Goal: Transaction & Acquisition: Obtain resource

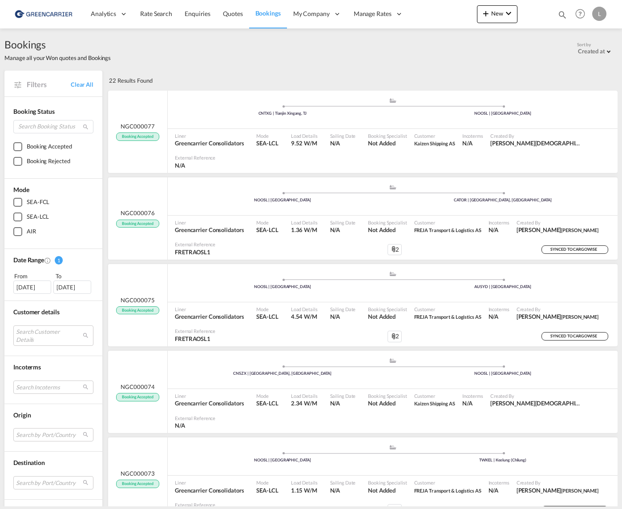
click at [53, 14] on img at bounding box center [43, 14] width 60 height 20
click at [161, 15] on span "Rate Search" at bounding box center [156, 14] width 32 height 8
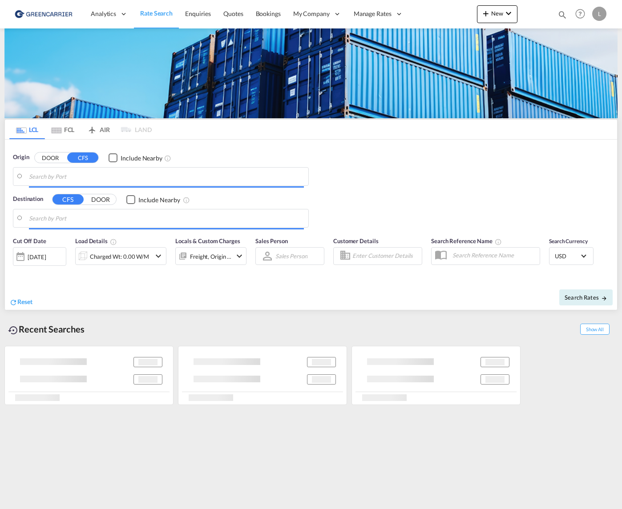
click at [104, 96] on img at bounding box center [310, 73] width 613 height 90
type input "[GEOGRAPHIC_DATA], NOOSL"
type input "[GEOGRAPHIC_DATA], JPTYO"
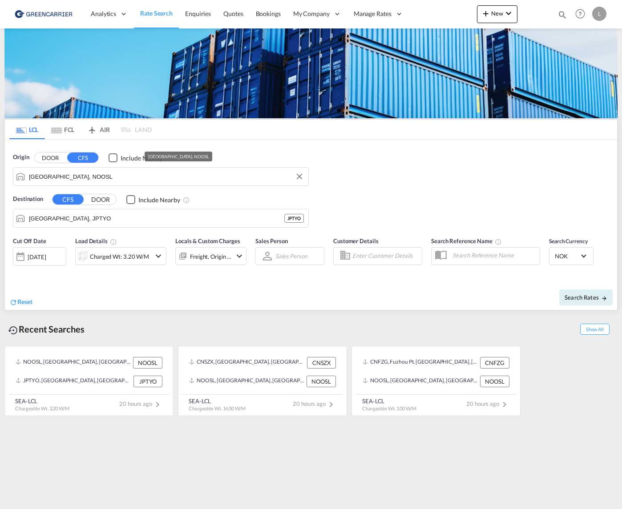
click at [111, 174] on input "[GEOGRAPHIC_DATA], NOOSL" at bounding box center [166, 176] width 275 height 13
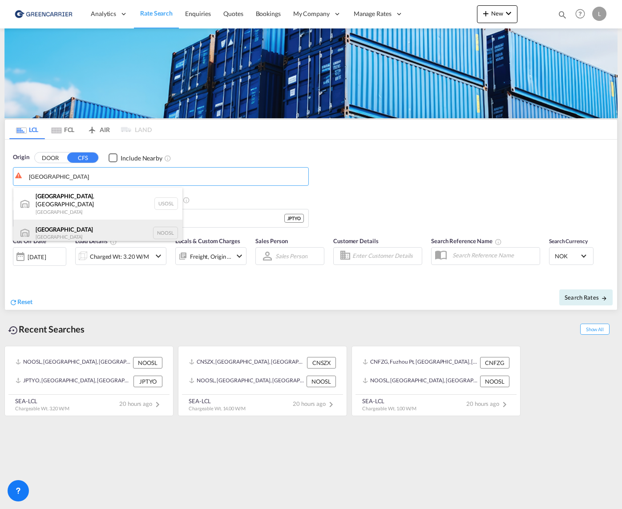
click at [99, 221] on div "[GEOGRAPHIC_DATA] [GEOGRAPHIC_DATA] NOOSL" at bounding box center [97, 233] width 169 height 27
type input "[GEOGRAPHIC_DATA], NOOSL"
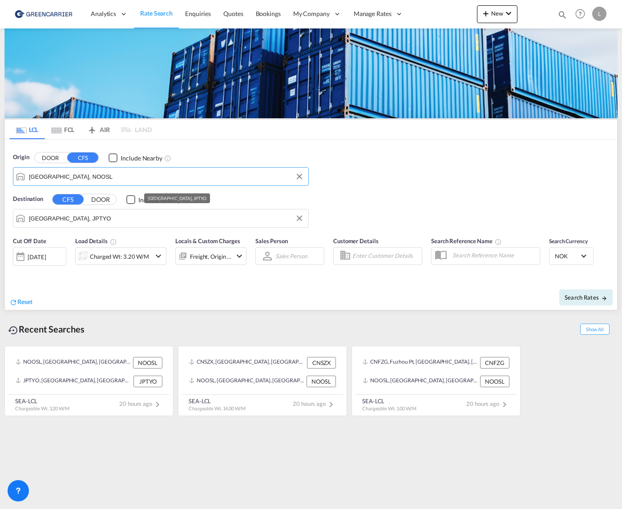
click at [94, 220] on input "[GEOGRAPHIC_DATA], JPTYO" at bounding box center [166, 218] width 275 height 13
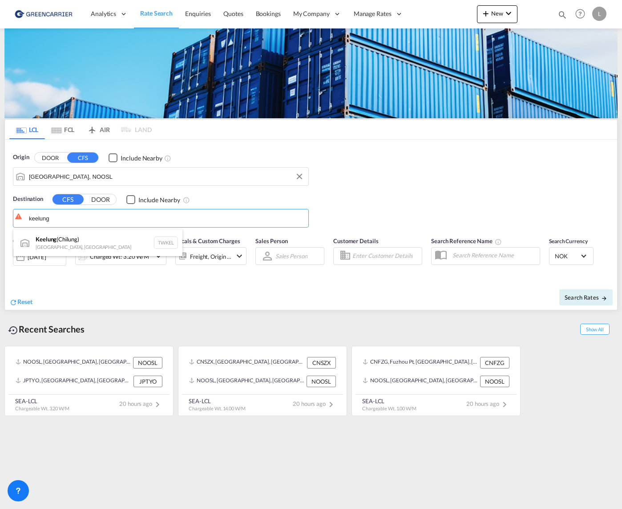
drag, startPoint x: 93, startPoint y: 245, endPoint x: 570, endPoint y: 0, distance: 535.9
click at [93, 245] on div "Keelung ([GEOGRAPHIC_DATA]) [GEOGRAPHIC_DATA], [GEOGRAPHIC_DATA] TWKEL" at bounding box center [97, 242] width 169 height 27
type input "Keelung (Chilung), TWKEL"
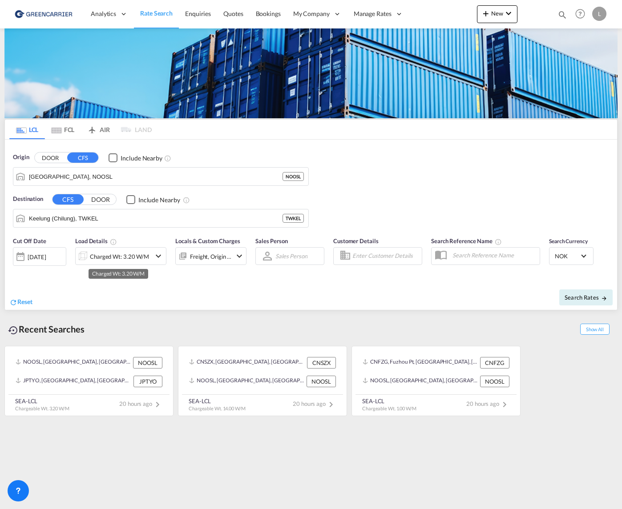
click at [108, 256] on div "Charged Wt: 3.20 W/M" at bounding box center [119, 256] width 59 height 12
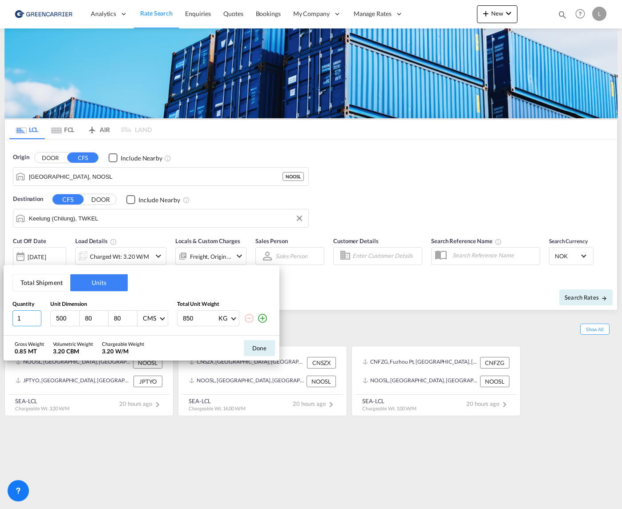
drag, startPoint x: 25, startPoint y: 316, endPoint x: -55, endPoint y: 306, distance: 80.6
click at [0, 306] on html "Analytics Reports Dashboard Rate Search Enquiries Quotes" at bounding box center [311, 254] width 622 height 509
type input "5"
type input "120"
type input "100"
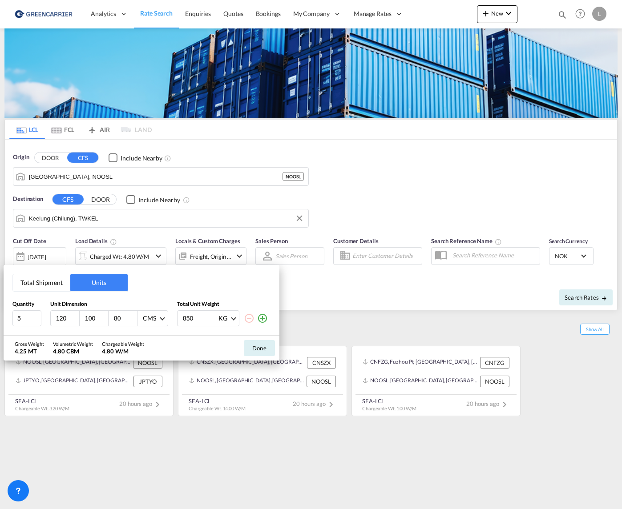
drag, startPoint x: 124, startPoint y: 319, endPoint x: 56, endPoint y: 318, distance: 67.2
click at [56, 318] on div "120 100 80 CMS CMS Inches" at bounding box center [109, 318] width 118 height 16
type input "180"
click at [261, 350] on button "Done" at bounding box center [259, 348] width 31 height 16
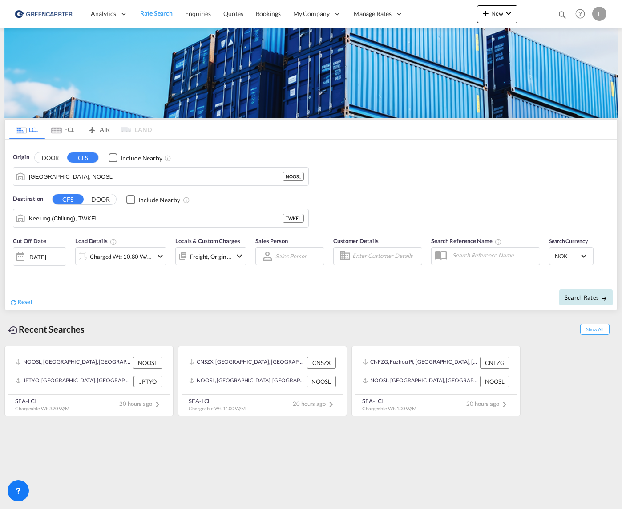
click at [585, 296] on span "Search Rates" at bounding box center [585, 297] width 43 height 7
type input "NOOSL to TWKEL / [DATE]"
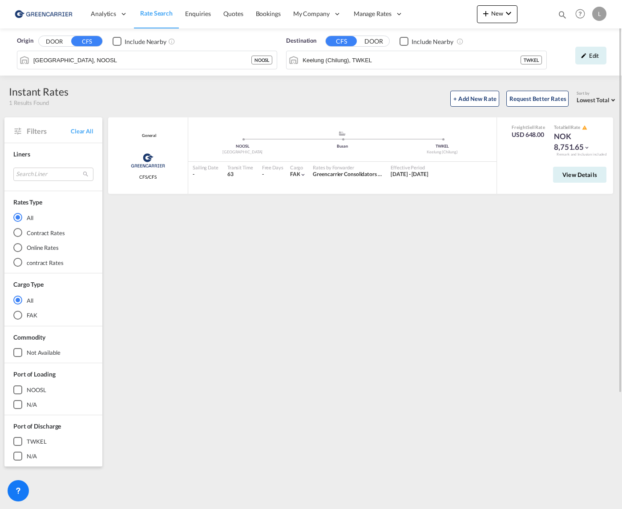
drag, startPoint x: 595, startPoint y: 58, endPoint x: 588, endPoint y: 58, distance: 6.7
click at [595, 58] on div "Edit" at bounding box center [590, 56] width 31 height 18
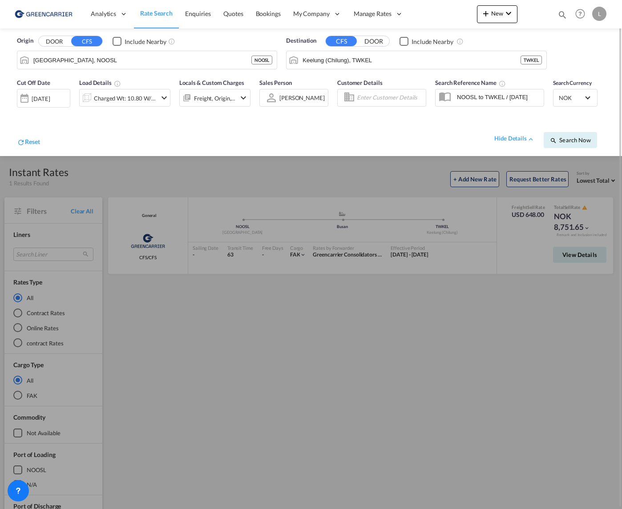
click at [146, 93] on div "Charged Wt: 10.80 W/M" at bounding box center [125, 98] width 63 height 12
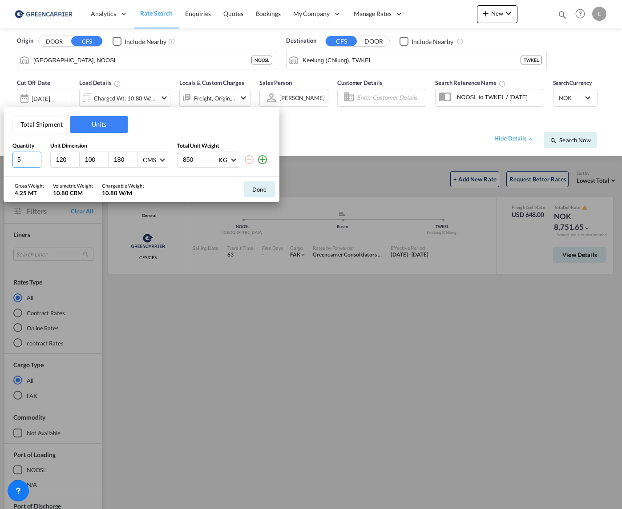
click at [0, 153] on html "Analytics Reports Dashboard Rate Search Enquiries Quotes" at bounding box center [311, 254] width 622 height 509
drag, startPoint x: 35, startPoint y: 156, endPoint x: -98, endPoint y: 156, distance: 133.4
click at [12, 156] on input "9" at bounding box center [26, 160] width 29 height 16
drag, startPoint x: 30, startPoint y: 161, endPoint x: -12, endPoint y: 155, distance: 42.6
click at [0, 155] on html "Analytics Reports Dashboard Rate Search Enquiries Quotes" at bounding box center [311, 254] width 622 height 509
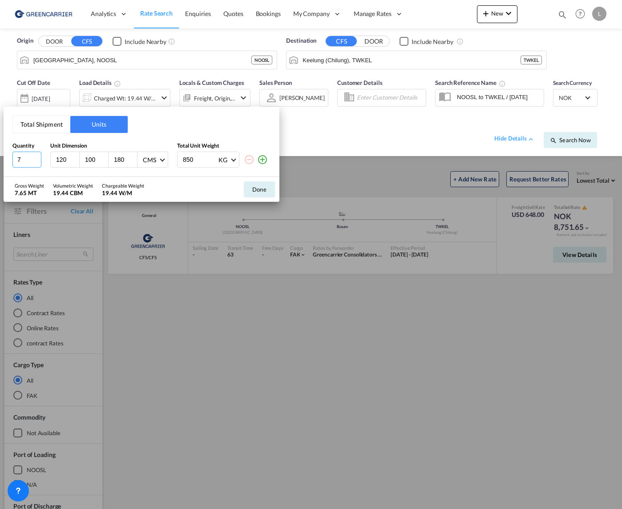
type input "7"
drag, startPoint x: 252, startPoint y: 190, endPoint x: 425, endPoint y: 179, distance: 173.8
click at [252, 190] on button "Done" at bounding box center [259, 189] width 31 height 16
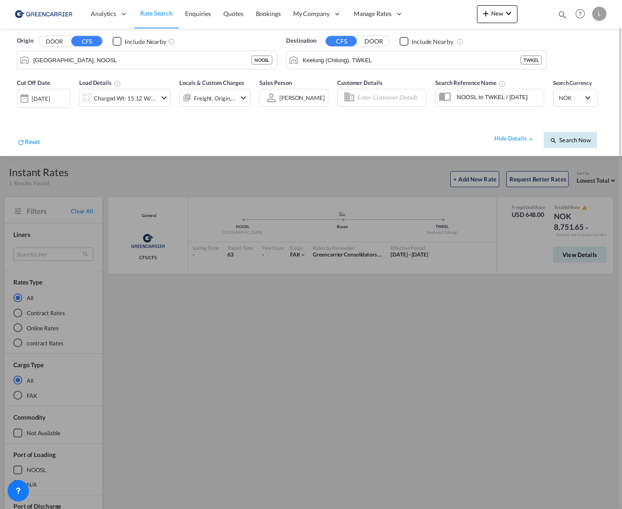
click at [579, 139] on span "Search Now" at bounding box center [570, 140] width 40 height 7
